Goal: Information Seeking & Learning: Learn about a topic

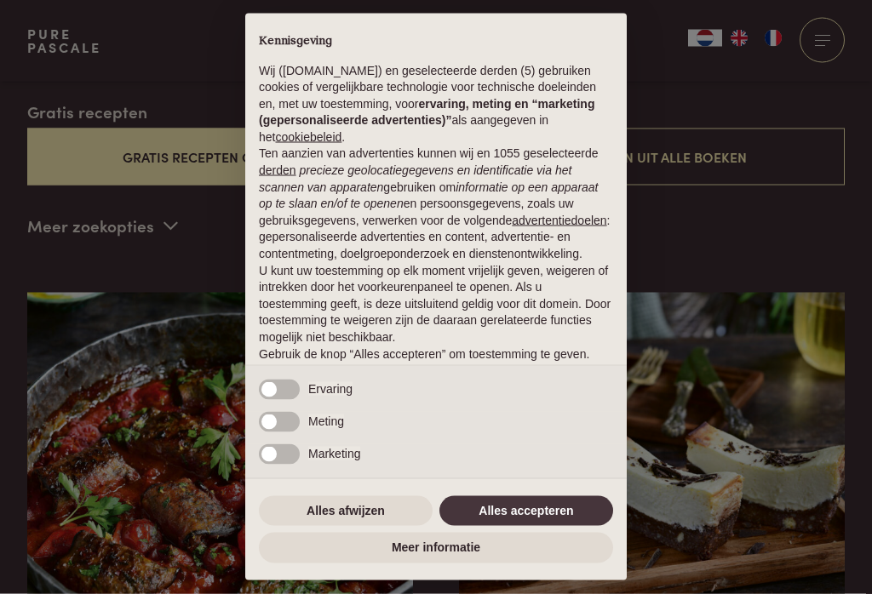
scroll to position [455, 0]
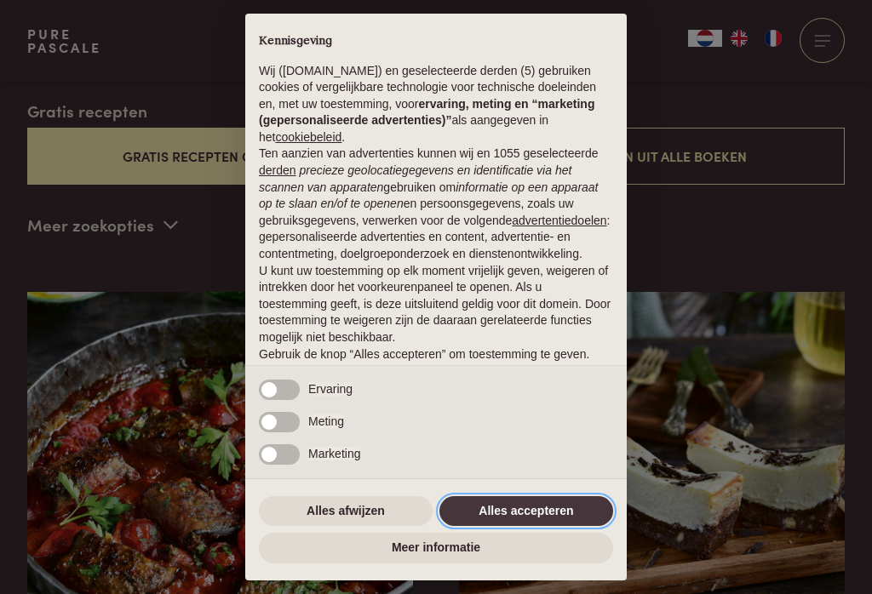
click at [536, 527] on button "Alles accepteren" at bounding box center [526, 511] width 174 height 31
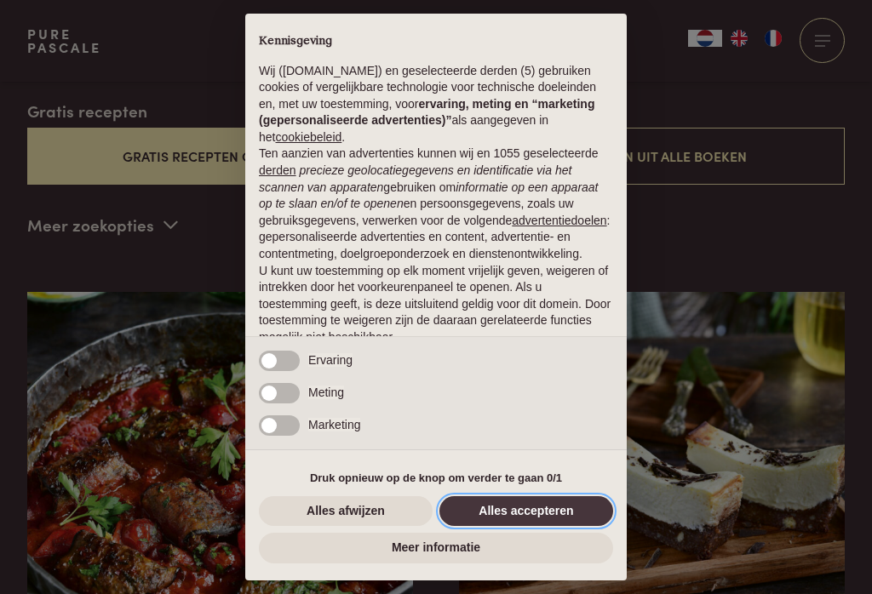
scroll to position [52, 0]
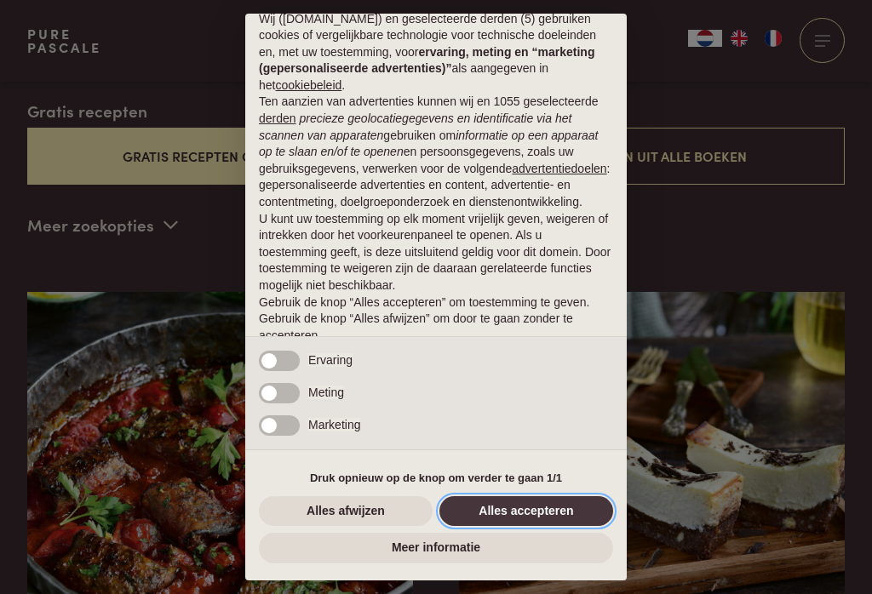
click at [543, 527] on button "Alles accepteren" at bounding box center [526, 511] width 174 height 31
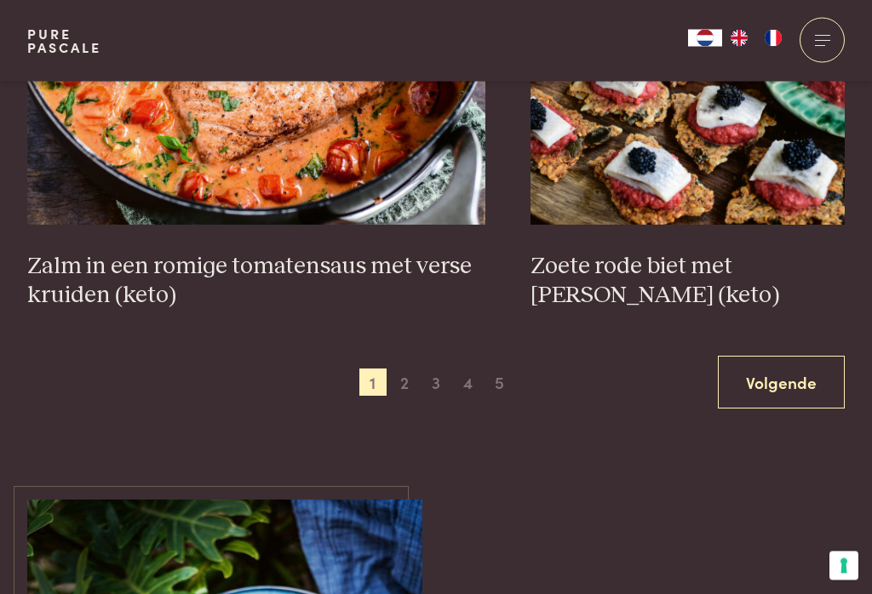
scroll to position [3221, 0]
click at [764, 362] on link "Volgende" at bounding box center [781, 383] width 127 height 54
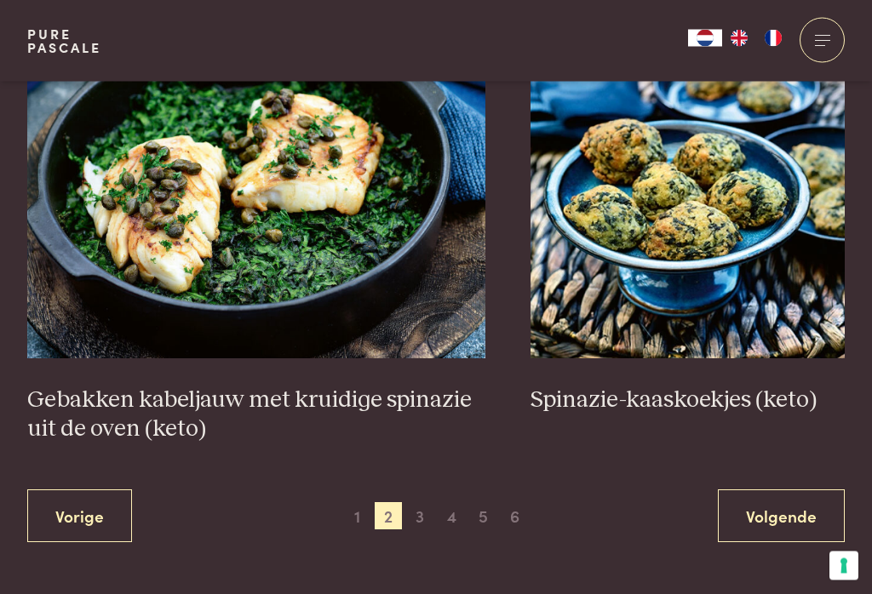
scroll to position [3029, 0]
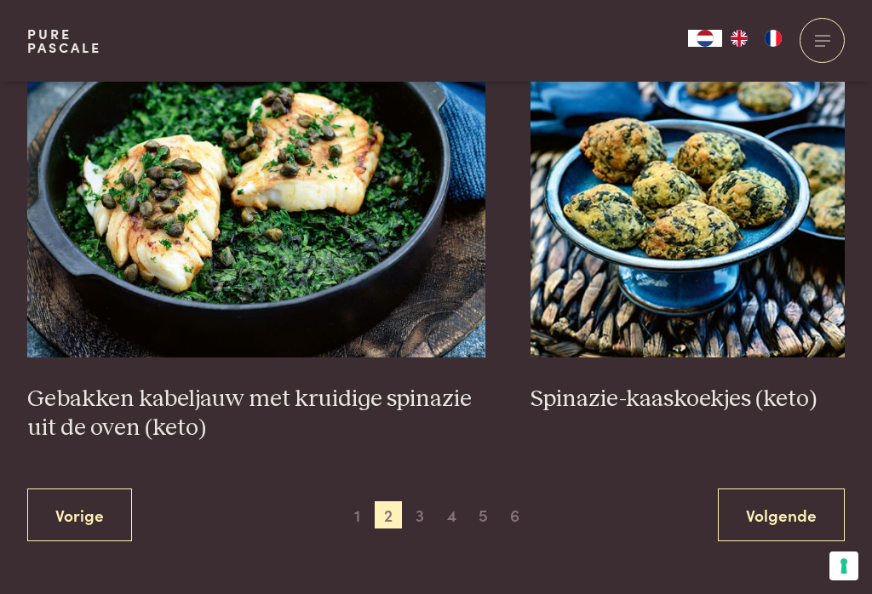
click at [783, 490] on link "Volgende" at bounding box center [781, 516] width 127 height 54
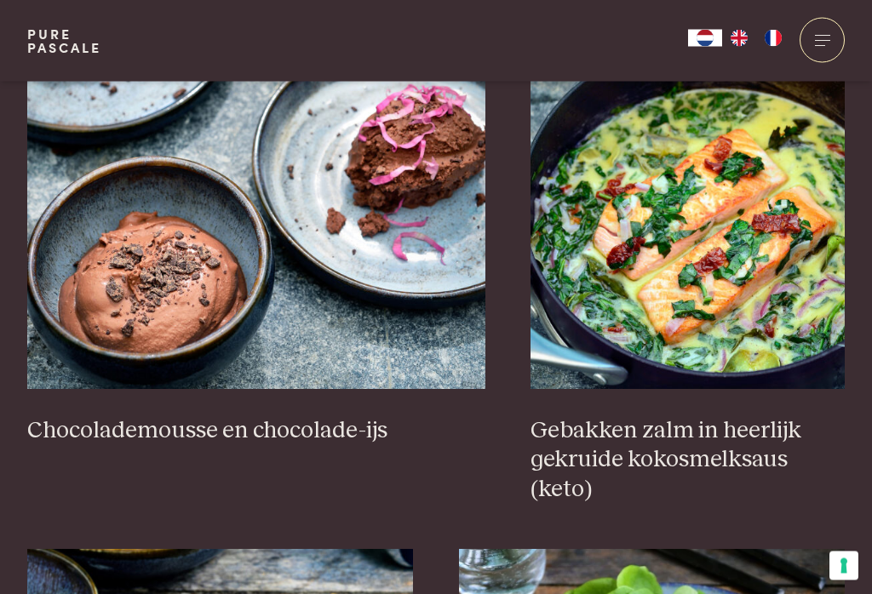
scroll to position [1701, 0]
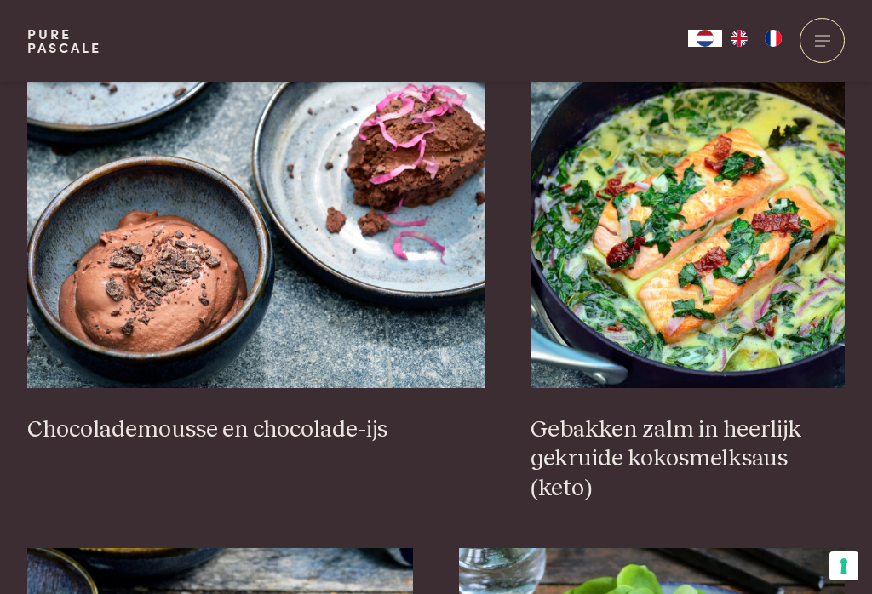
click at [768, 285] on img at bounding box center [687, 218] width 314 height 341
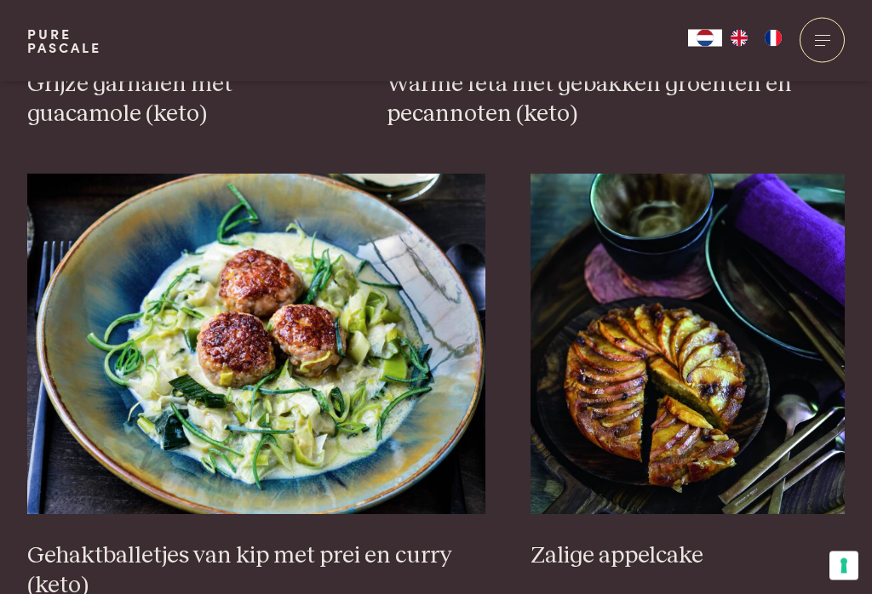
scroll to position [3019, 0]
click at [266, 318] on img at bounding box center [256, 344] width 458 height 341
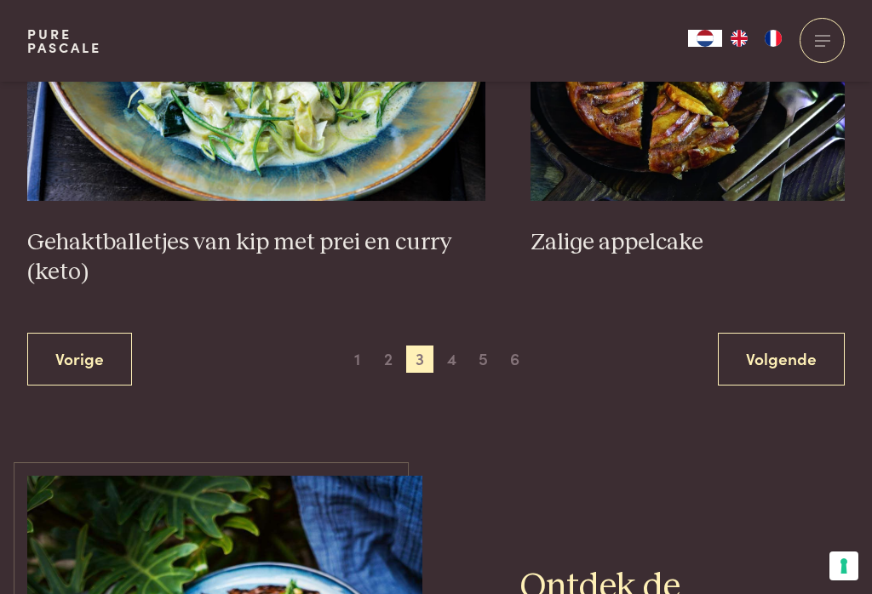
click at [781, 333] on link "Volgende" at bounding box center [781, 360] width 127 height 54
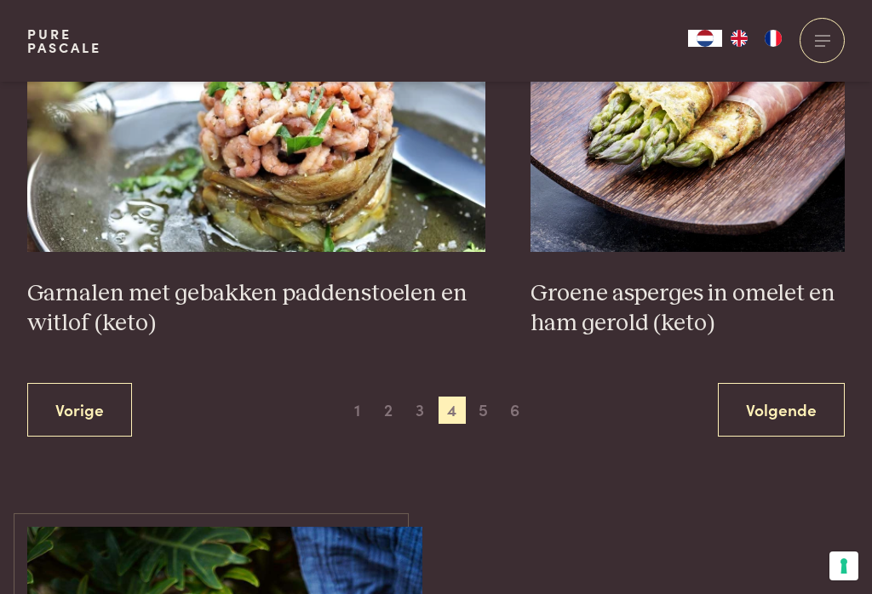
click at [796, 383] on link "Volgende" at bounding box center [781, 410] width 127 height 54
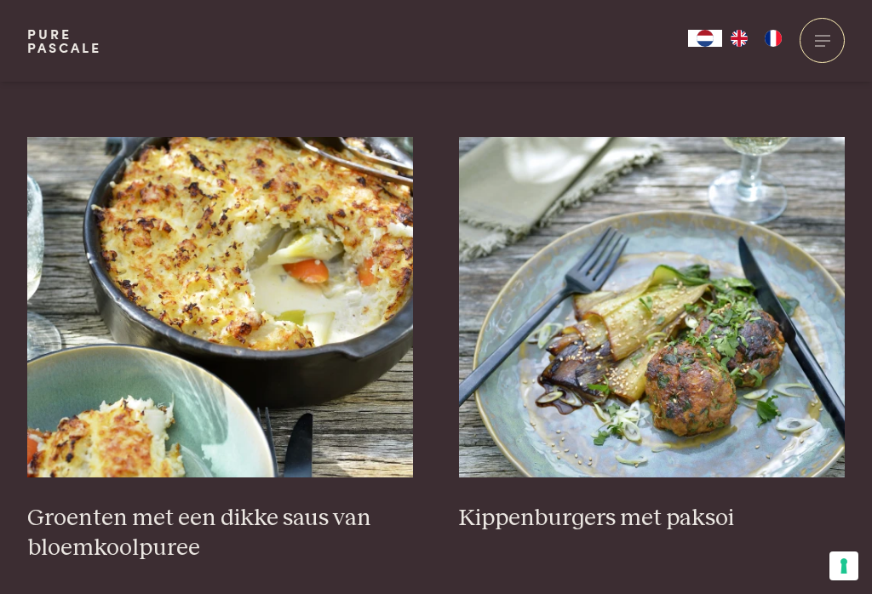
scroll to position [609, 0]
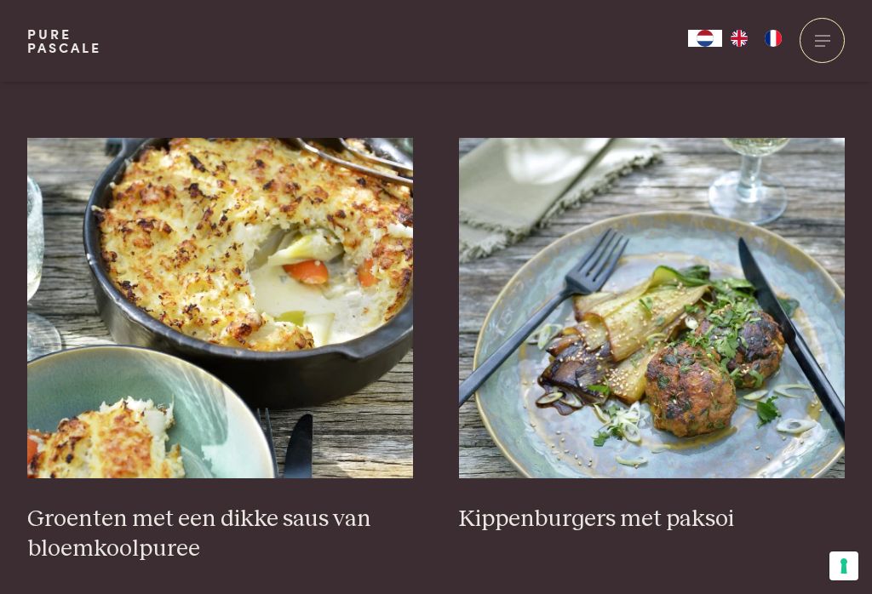
click at [67, 421] on img at bounding box center [220, 308] width 387 height 341
click at [835, 23] on div at bounding box center [821, 40] width 45 height 45
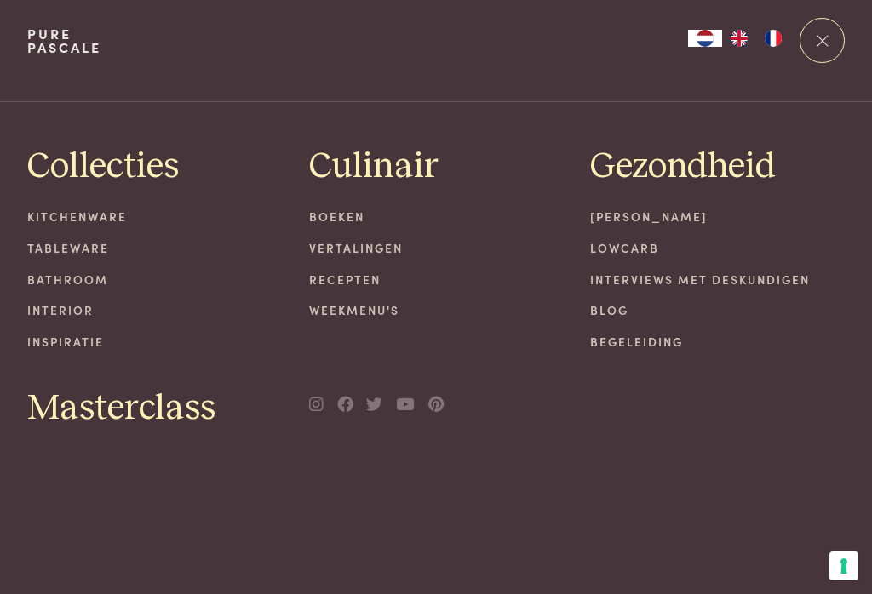
click at [54, 303] on link "Interior" at bounding box center [154, 310] width 255 height 18
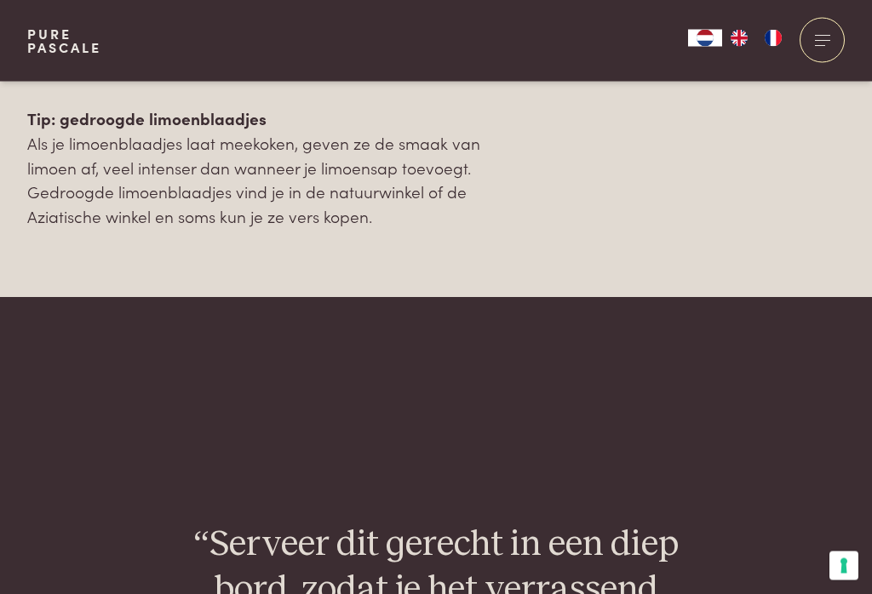
scroll to position [2185, 0]
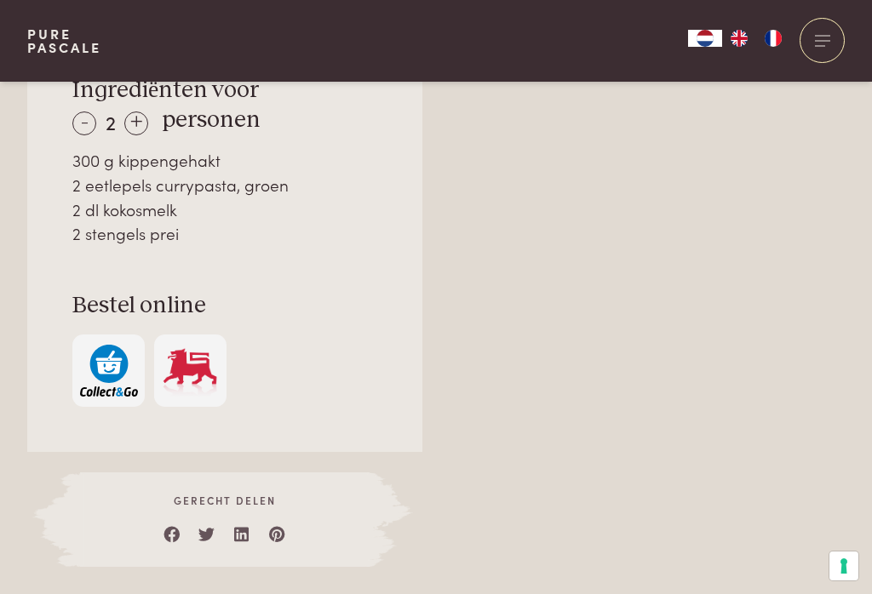
scroll to position [1209, 0]
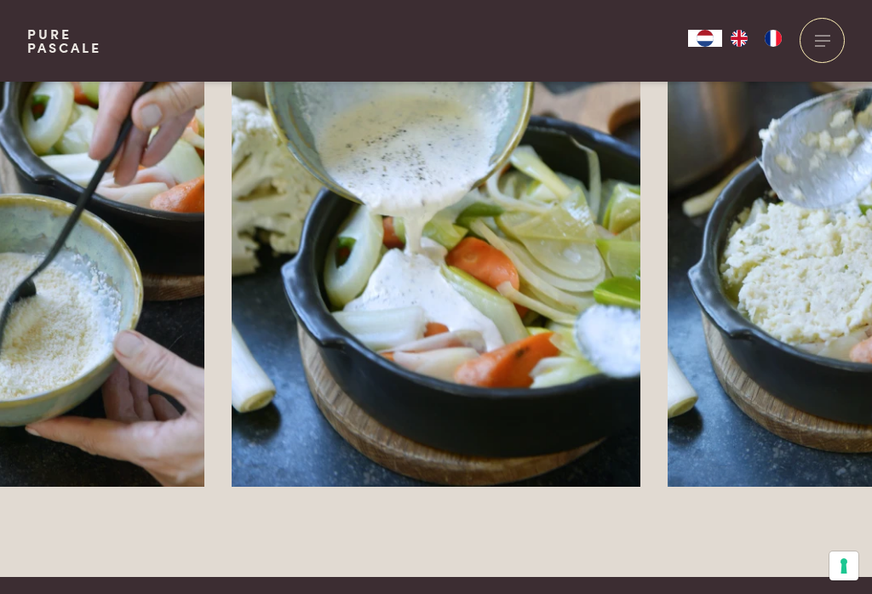
scroll to position [3166, 0]
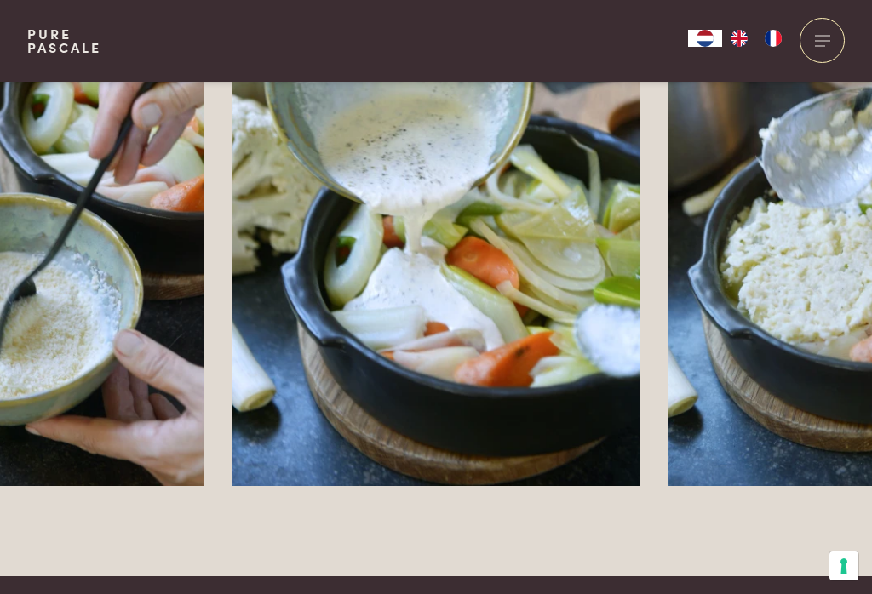
click at [56, 368] on img at bounding box center [0, 178] width 409 height 615
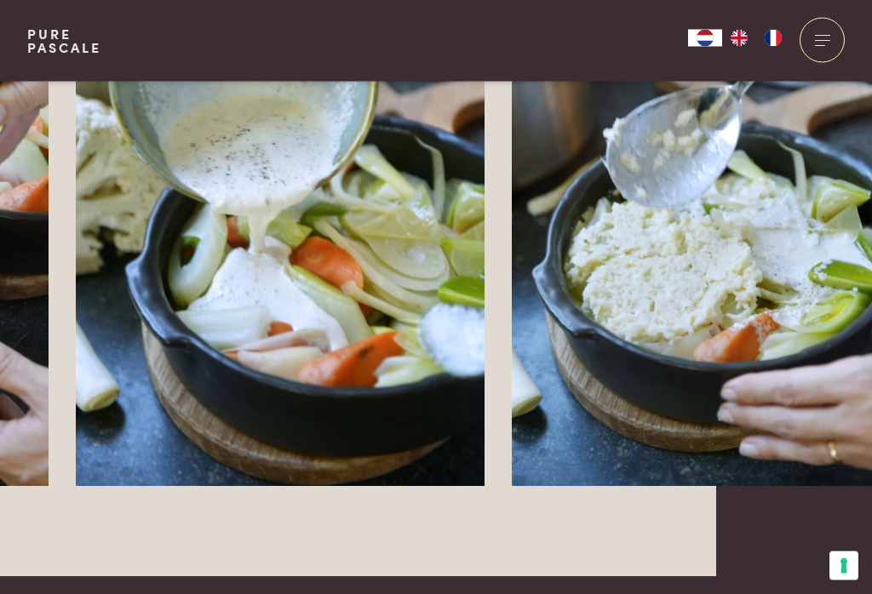
scroll to position [3165, 154]
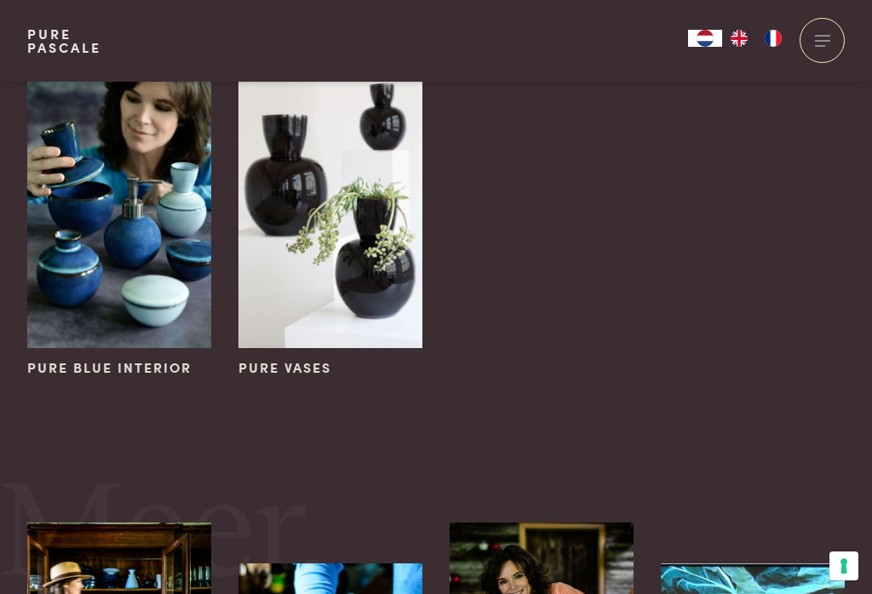
scroll to position [153, 0]
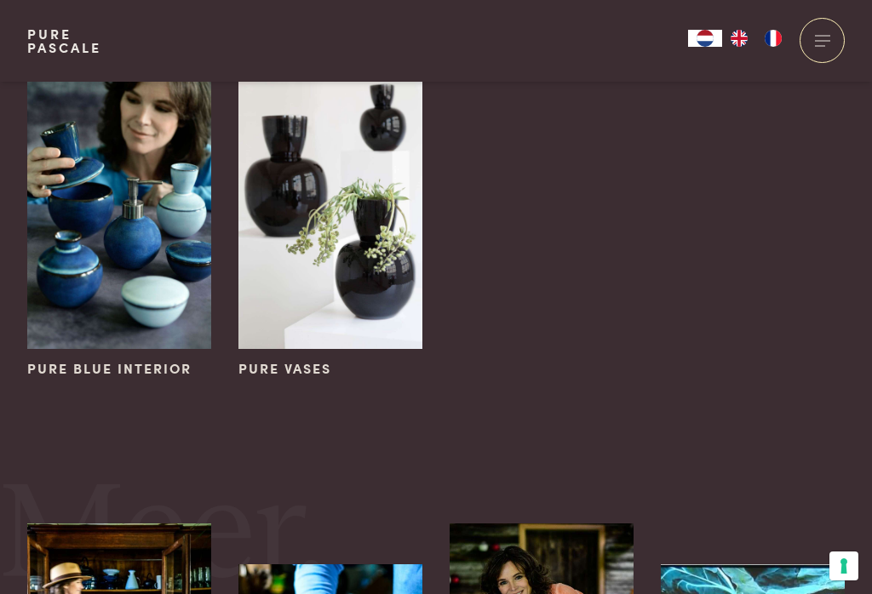
click at [72, 236] on img at bounding box center [119, 211] width 184 height 276
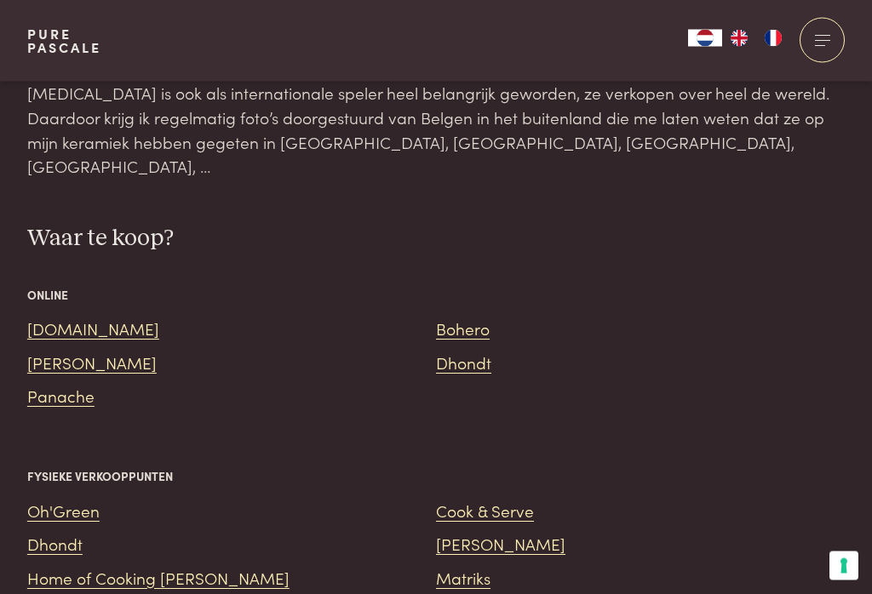
scroll to position [2158, 0]
click at [466, 532] on link "[PERSON_NAME]" at bounding box center [500, 543] width 129 height 23
click at [56, 500] on link "Oh'Green" at bounding box center [63, 511] width 72 height 23
